Goal: Information Seeking & Learning: Find specific page/section

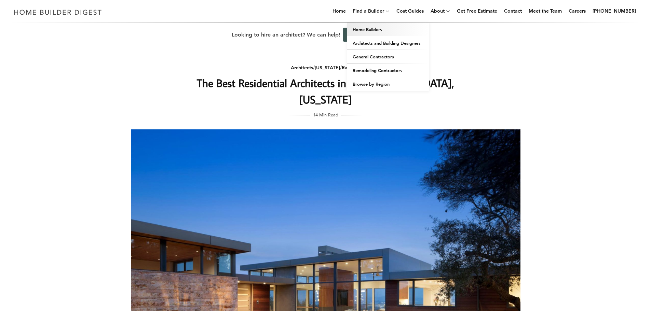
click at [378, 28] on link "Home Builders" at bounding box center [388, 30] width 82 height 14
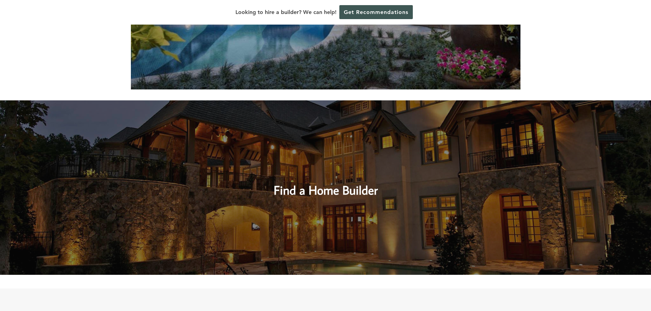
scroll to position [68, 0]
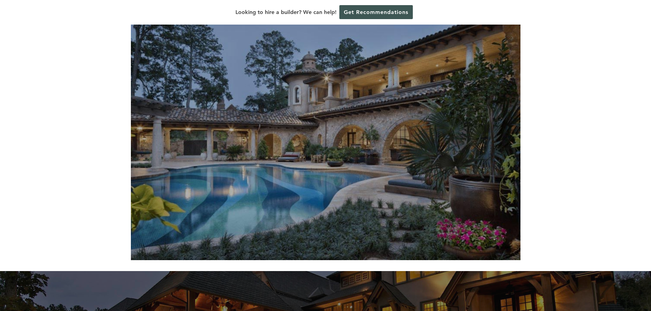
click at [334, 118] on img at bounding box center [326, 131] width 390 height 260
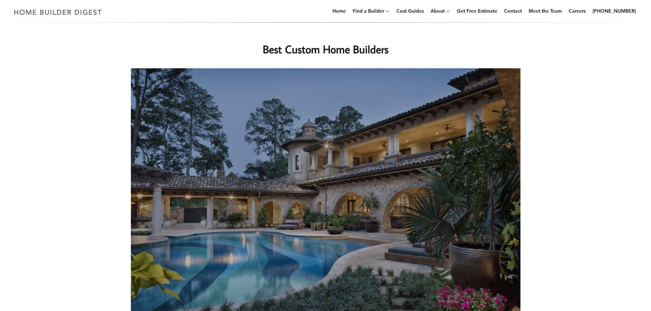
scroll to position [0, 0]
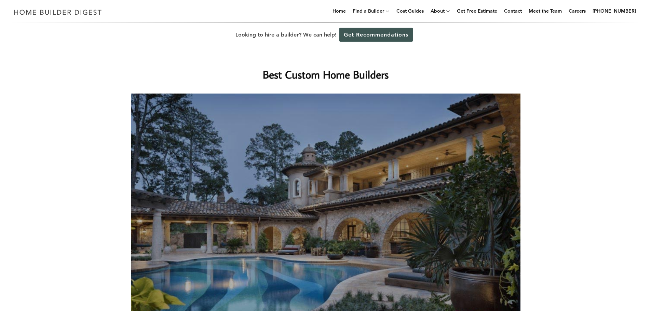
click at [336, 78] on h1 "Best Custom Home Builders" at bounding box center [325, 74] width 273 height 16
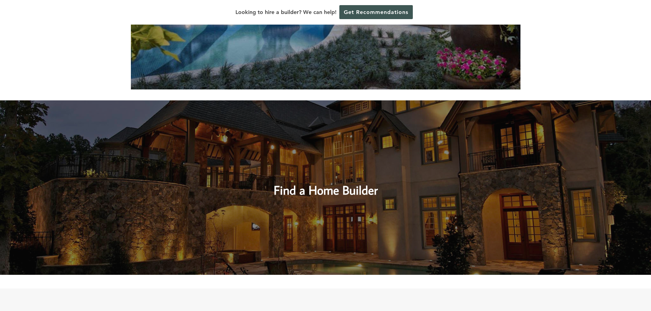
click at [327, 189] on h2 "Find a Home Builder" at bounding box center [325, 184] width 290 height 31
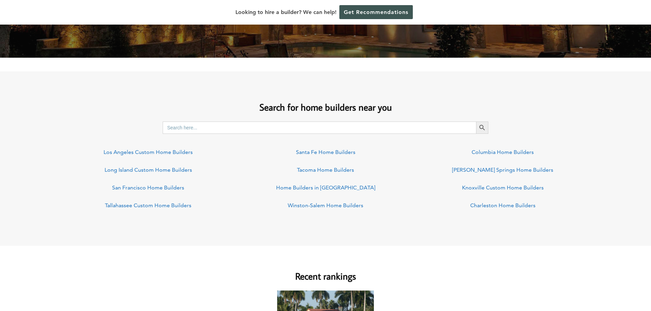
scroll to position [444, 0]
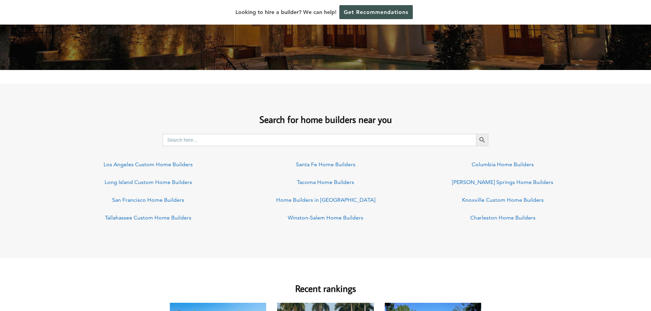
click at [233, 141] on input "Search for:" at bounding box center [319, 140] width 313 height 12
click at [476, 134] on button "Search Button" at bounding box center [482, 140] width 12 height 12
click at [200, 137] on input "burligame,ca." at bounding box center [319, 140] width 313 height 12
type input "b"
click at [476, 134] on button "Search Button" at bounding box center [482, 140] width 12 height 12
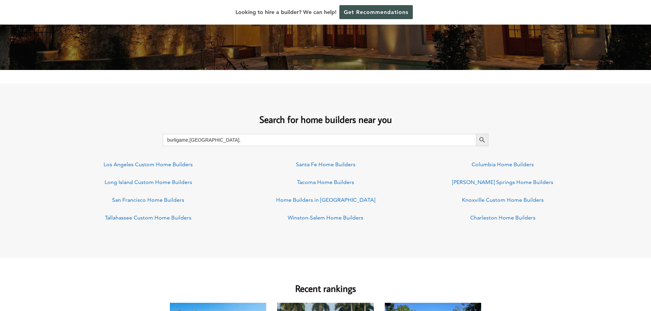
click at [177, 139] on input "burligame,ca." at bounding box center [319, 140] width 313 height 12
click at [175, 139] on input "burligame,ca." at bounding box center [319, 140] width 313 height 12
type input "burlingame,ca."
click at [476, 134] on button "Search Button" at bounding box center [482, 140] width 12 height 12
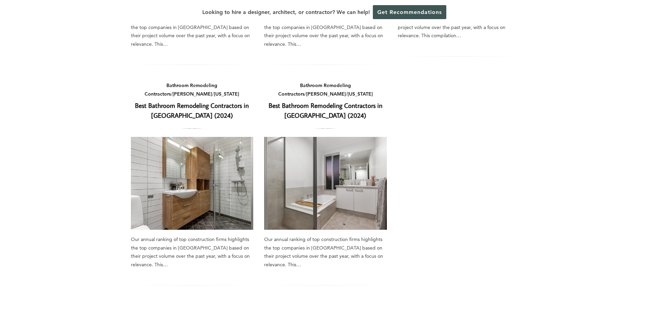
scroll to position [444, 0]
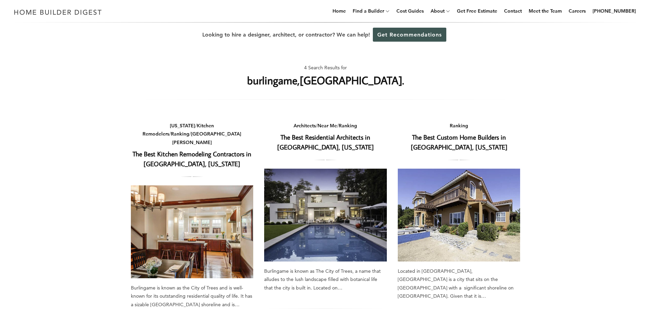
click at [455, 148] on link "The Best Custom Home Builders in Burlingame, California" at bounding box center [459, 142] width 97 height 18
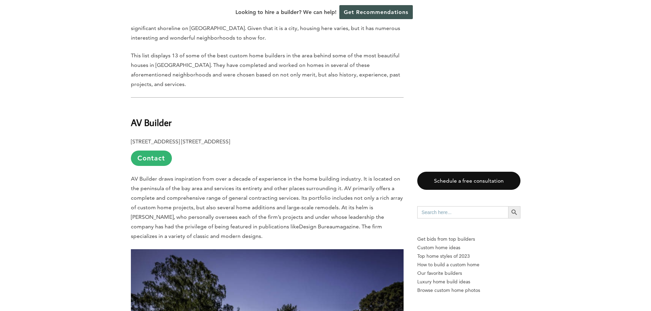
scroll to position [376, 0]
drag, startPoint x: 127, startPoint y: 105, endPoint x: 186, endPoint y: 103, distance: 58.5
copy b "AV Builder"
click at [228, 138] on p "[STREET_ADDRESS] [STREET_ADDRESS] Contact" at bounding box center [267, 151] width 273 height 29
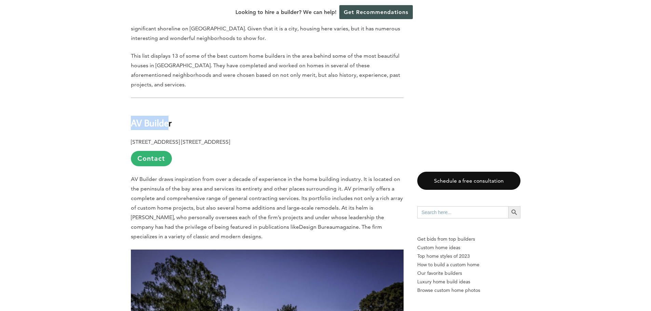
drag, startPoint x: 133, startPoint y: 108, endPoint x: 169, endPoint y: 106, distance: 36.9
click at [169, 117] on b "AV Builder" at bounding box center [151, 123] width 41 height 12
click at [185, 108] on h2 "AV Builder" at bounding box center [267, 118] width 273 height 24
drag, startPoint x: 161, startPoint y: 108, endPoint x: 129, endPoint y: 108, distance: 31.8
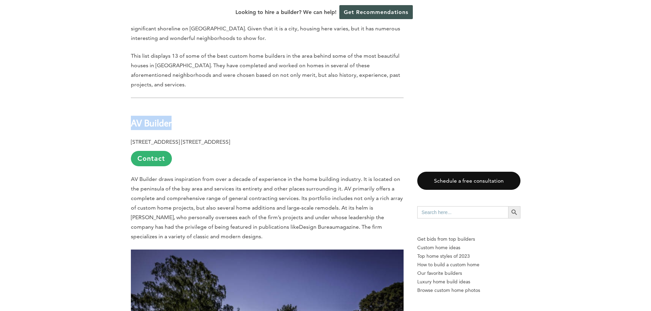
drag, startPoint x: 132, startPoint y: 108, endPoint x: 175, endPoint y: 108, distance: 42.7
click at [175, 108] on h2 "AV Builder" at bounding box center [267, 118] width 273 height 24
click at [203, 108] on h2 "AV Builder" at bounding box center [267, 118] width 273 height 24
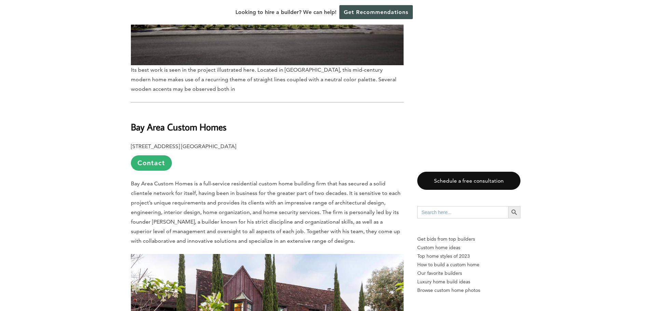
scroll to position [820, 0]
